Goal: Task Accomplishment & Management: Manage account settings

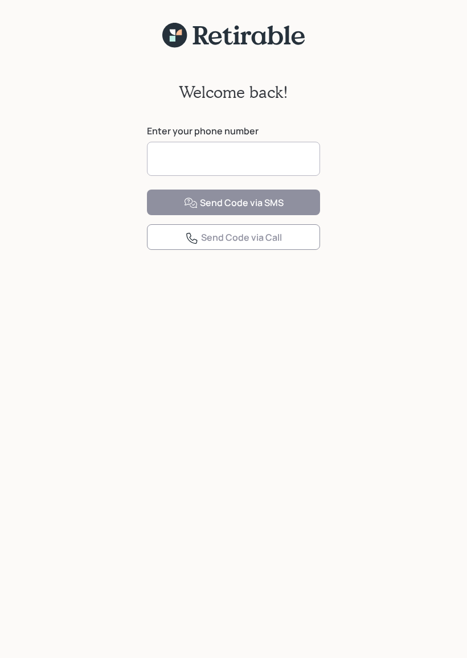
click at [208, 152] on input at bounding box center [233, 159] width 173 height 34
type input "**********"
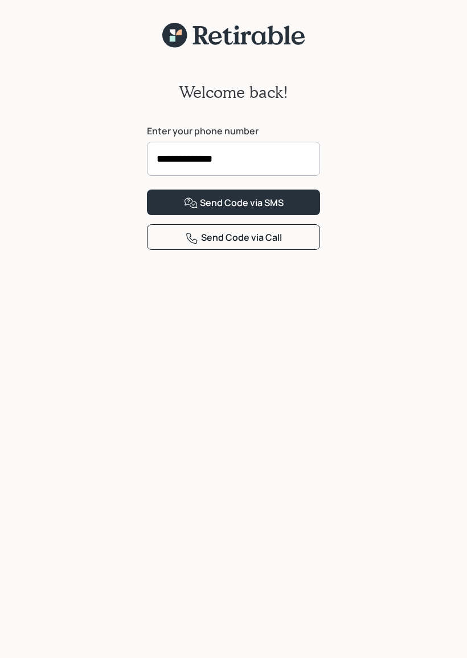
click at [278, 210] on div "Send Code via SMS" at bounding box center [234, 203] width 100 height 14
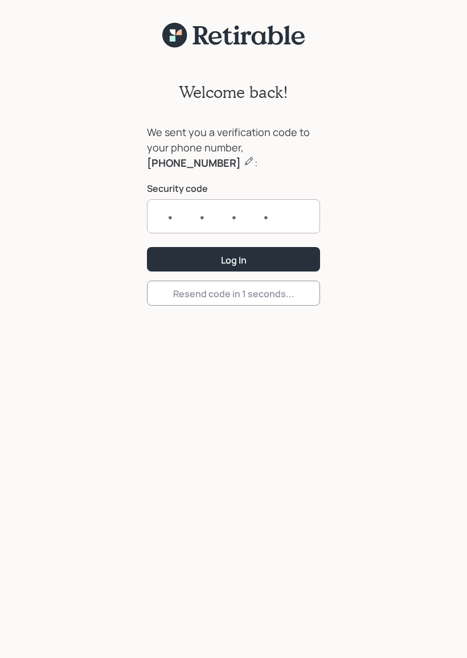
click at [227, 209] on input "text" at bounding box center [233, 216] width 173 height 34
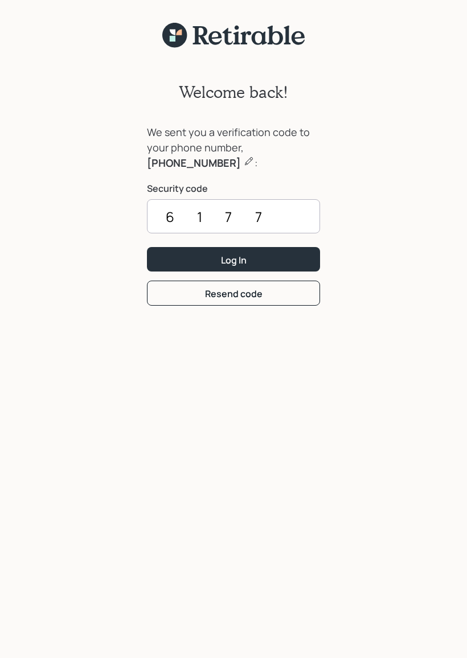
type input "6177"
click at [281, 261] on button "Log In" at bounding box center [233, 259] width 173 height 24
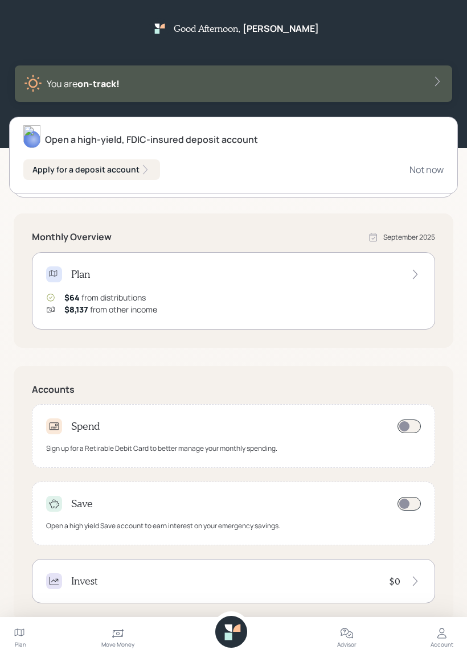
click at [442, 636] on icon at bounding box center [442, 634] width 14 height 14
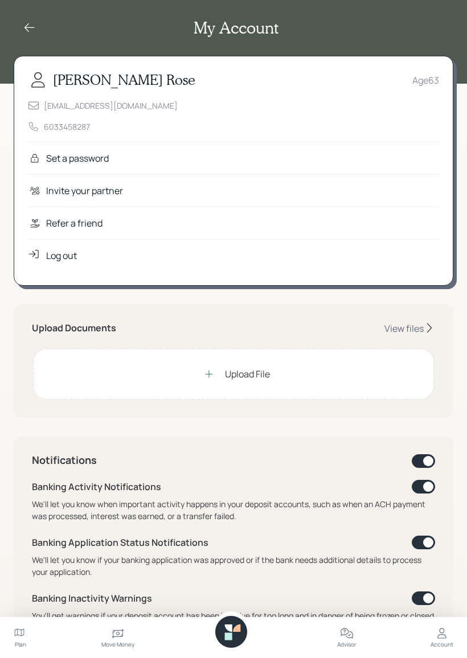
click at [71, 256] on div "Log out" at bounding box center [61, 256] width 31 height 14
